Goal: Task Accomplishment & Management: Manage account settings

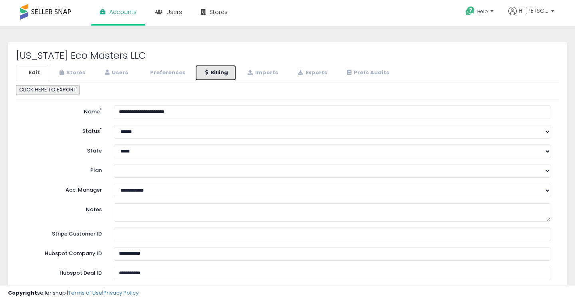
click at [218, 72] on link "Billing" at bounding box center [216, 73] width 42 height 16
click at [215, 72] on link "Billing" at bounding box center [216, 73] width 42 height 16
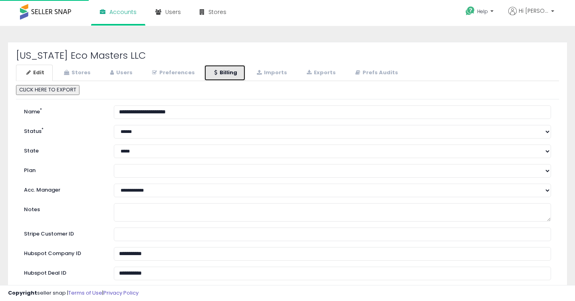
click at [214, 68] on link "Billing" at bounding box center [225, 73] width 42 height 16
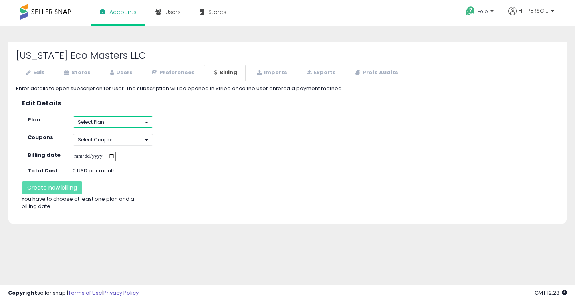
click at [133, 122] on button "Select Plan" at bounding box center [113, 122] width 81 height 12
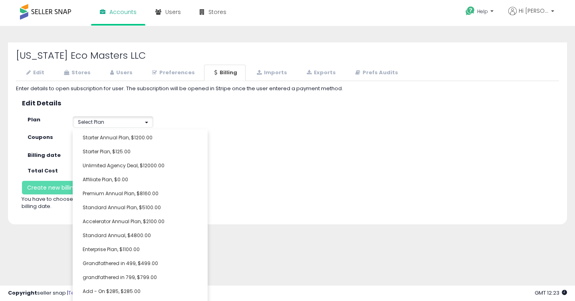
click at [335, 204] on div "Create new billing You have to choose at least one plan and a billing date." at bounding box center [287, 196] width 555 height 30
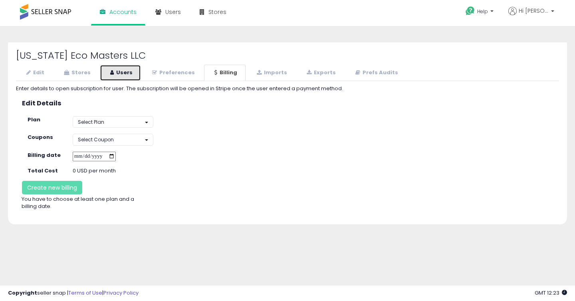
click at [107, 75] on link "Users" at bounding box center [120, 73] width 41 height 16
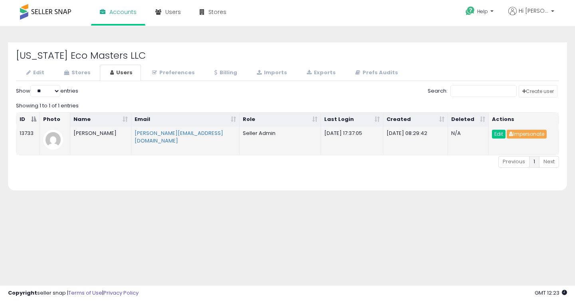
click at [526, 134] on button "Impersonate" at bounding box center [527, 134] width 40 height 9
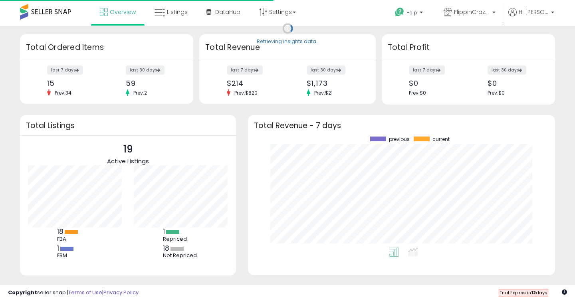
scroll to position [111, 291]
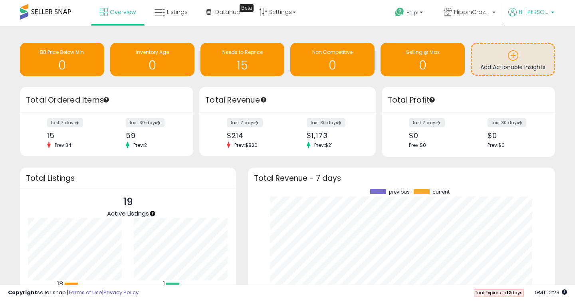
click at [545, 11] on span "Hi Jason" at bounding box center [534, 12] width 30 height 8
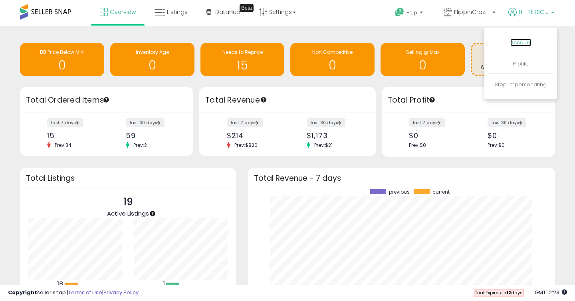
click at [527, 44] on link "Account" at bounding box center [520, 43] width 21 height 8
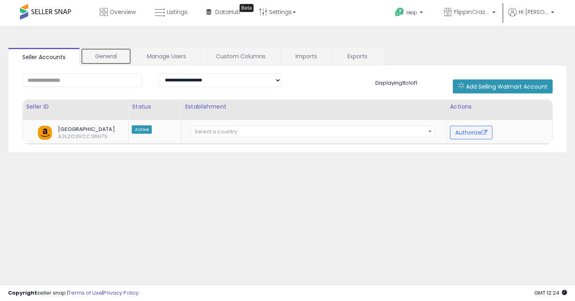
click at [98, 55] on link "General" at bounding box center [106, 56] width 51 height 17
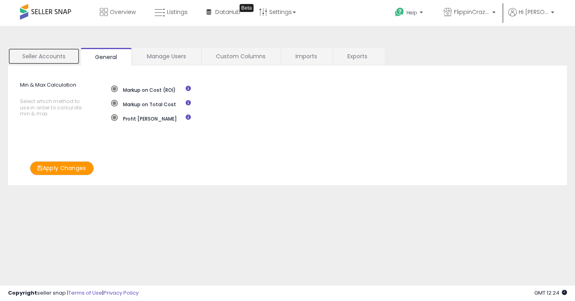
click at [61, 50] on link "Seller Accounts" at bounding box center [44, 56] width 72 height 17
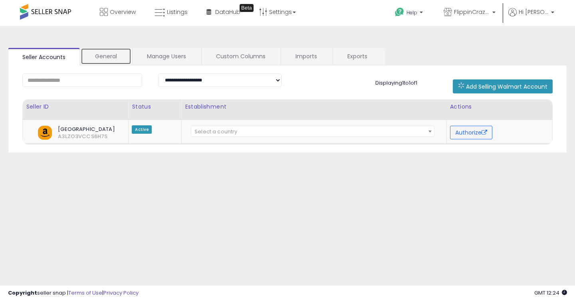
click at [89, 57] on link "General" at bounding box center [106, 56] width 51 height 17
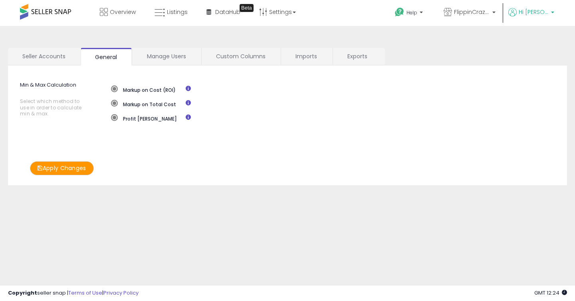
click at [535, 13] on span "Hi Jason" at bounding box center [534, 12] width 30 height 8
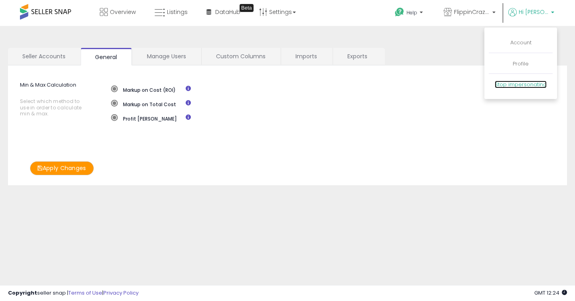
click at [507, 85] on link "Stop impersonating" at bounding box center [521, 85] width 52 height 8
